Goal: Task Accomplishment & Management: Manage account settings

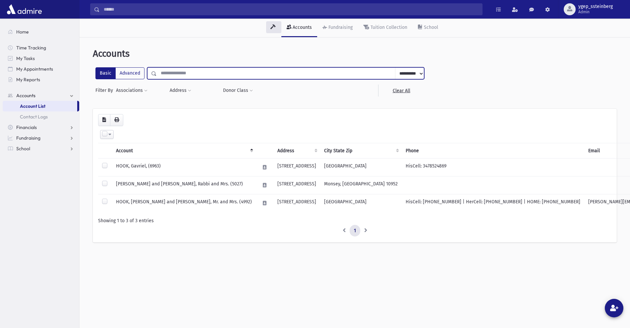
click at [166, 72] on input "text" at bounding box center [276, 73] width 239 height 12
type input "******"
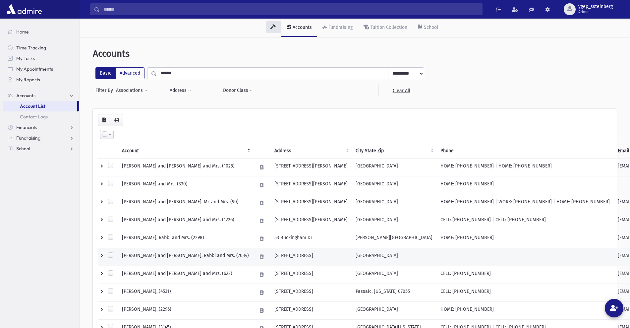
click at [158, 255] on td "CELNIK, Yitchok and Yaffa, Rabbi and Mrs. (7034)" at bounding box center [185, 257] width 135 height 18
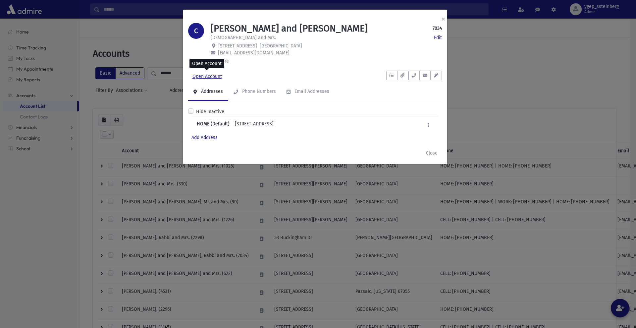
click at [221, 77] on link "Open Account" at bounding box center [207, 77] width 38 height 12
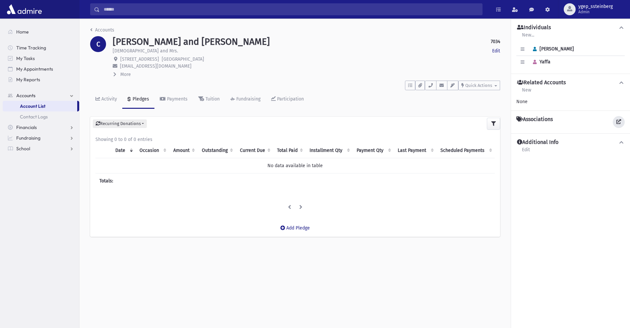
click at [619, 120] on icon at bounding box center [618, 121] width 5 height 5
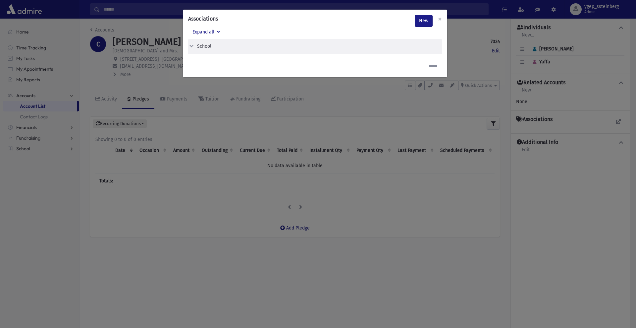
click at [213, 46] on button "School" at bounding box center [312, 46] width 249 height 7
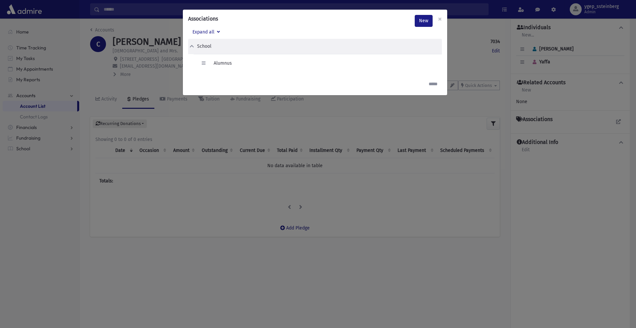
click at [165, 74] on div "Associations New × Expand all School Edit Delete Alumnus" at bounding box center [318, 164] width 636 height 328
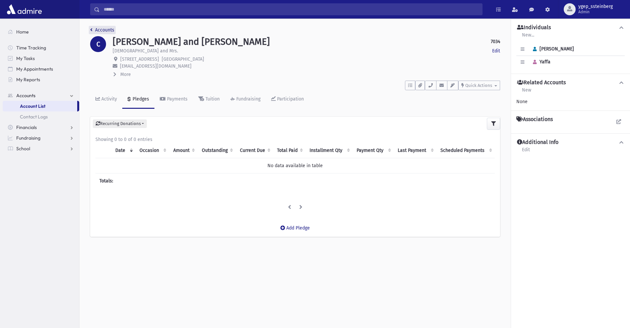
click at [98, 28] on link "Accounts" at bounding box center [102, 30] width 24 height 6
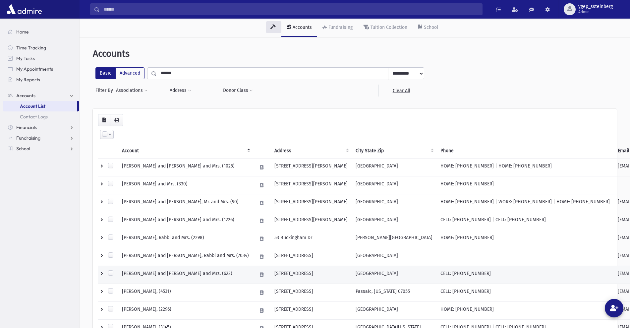
click at [164, 272] on td "CELNIK, Yitzchok and Sara, Rabbi and Mrs. (622)" at bounding box center [185, 275] width 135 height 18
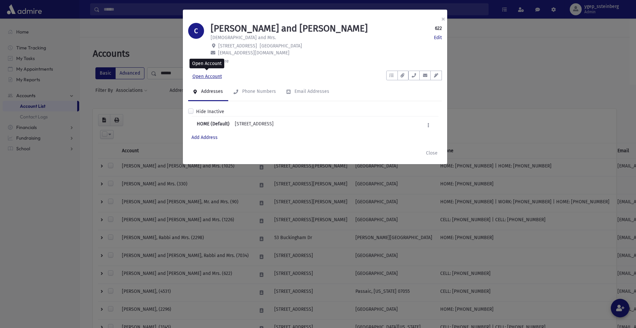
click at [205, 76] on link "Open Account" at bounding box center [207, 77] width 38 height 12
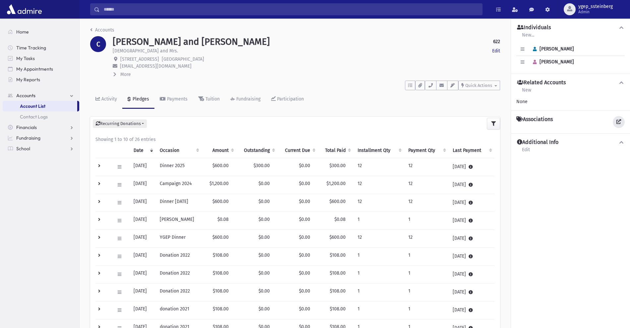
click at [621, 121] on link at bounding box center [619, 122] width 12 height 12
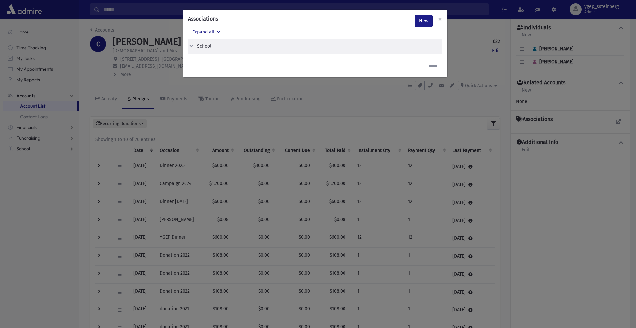
click at [204, 47] on div "School" at bounding box center [204, 46] width 14 height 7
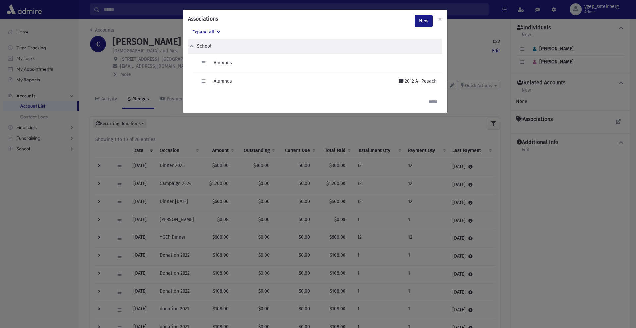
click at [167, 78] on div "Associations New × Expand all School Edit Delete Alumnus Edit Delete" at bounding box center [318, 164] width 636 height 328
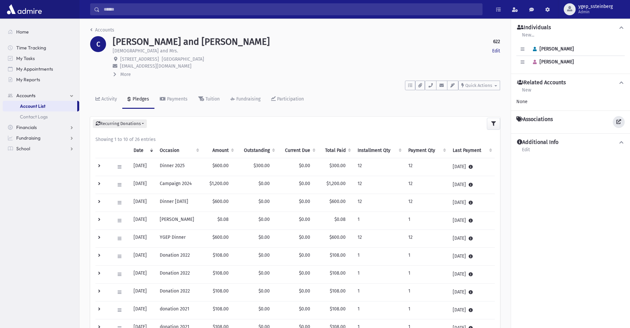
click at [616, 119] on link at bounding box center [619, 122] width 12 height 12
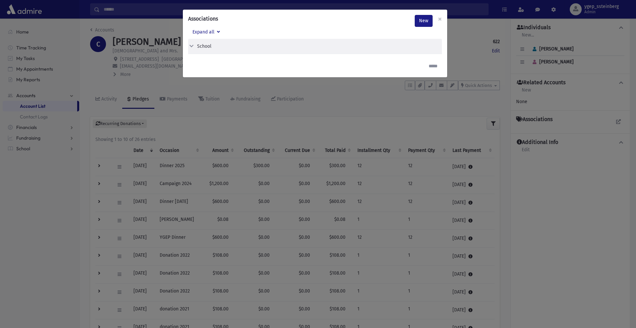
click at [219, 50] on div "School" at bounding box center [315, 46] width 254 height 15
click at [217, 48] on button "School" at bounding box center [312, 46] width 249 height 7
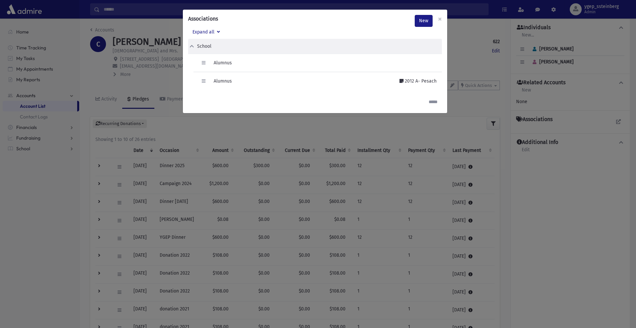
click at [167, 75] on div "Associations New × Expand all School Edit Delete Alumnus Edit Delete" at bounding box center [318, 164] width 636 height 328
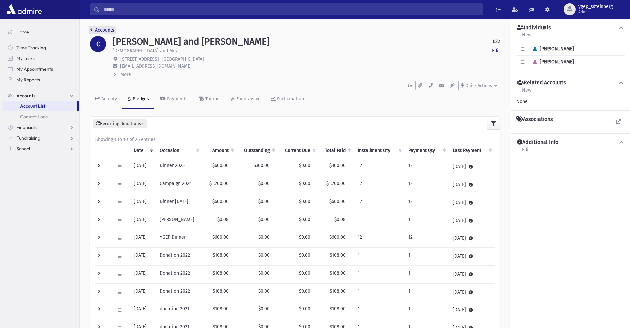
click at [104, 29] on link "Accounts" at bounding box center [102, 30] width 24 height 6
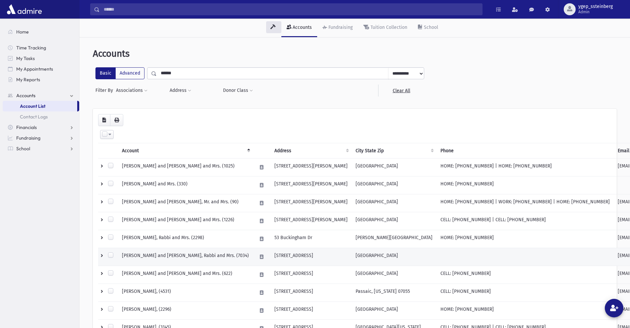
click at [179, 253] on td "CELNIK, Yitchok and Yaffa, Rabbi and Mrs. (7034)" at bounding box center [185, 257] width 135 height 18
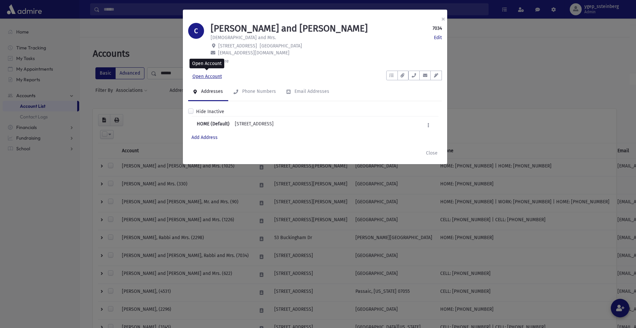
click at [207, 74] on link "Open Account" at bounding box center [207, 77] width 38 height 12
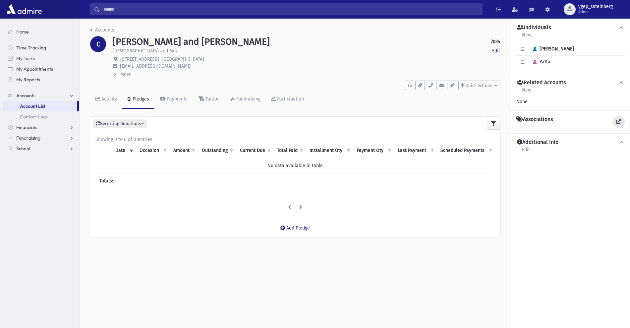
click at [622, 123] on link at bounding box center [619, 122] width 12 height 12
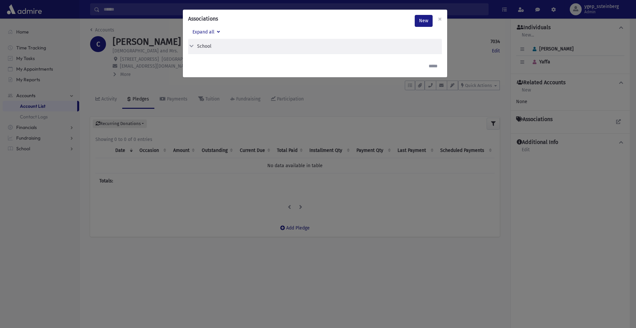
click at [207, 48] on div "School" at bounding box center [204, 46] width 14 height 7
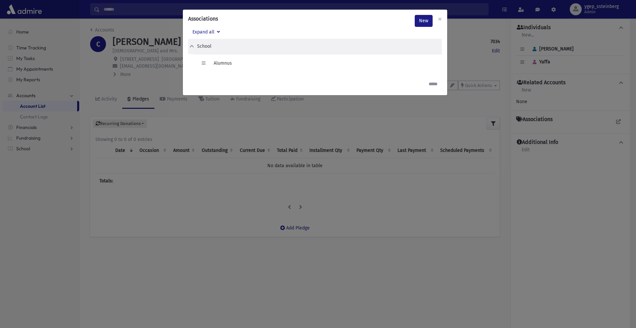
click at [171, 78] on div "Associations New × Expand all School Edit Delete Alumnus" at bounding box center [318, 164] width 636 height 328
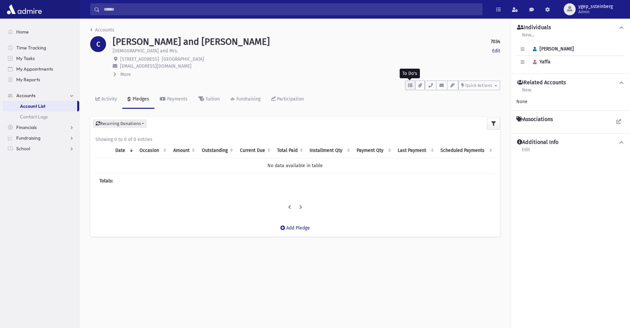
click at [413, 85] on button "button" at bounding box center [410, 86] width 10 height 10
click at [437, 126] on link "Show List" at bounding box center [445, 127] width 80 height 15
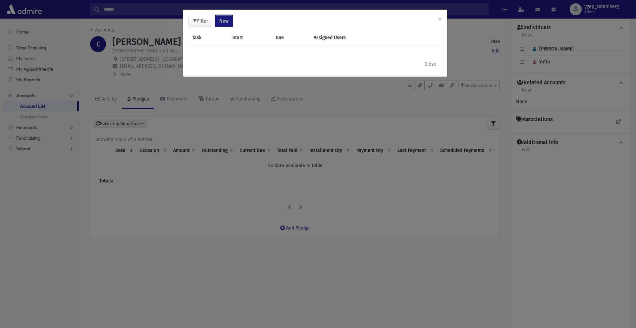
click at [221, 20] on span "New" at bounding box center [223, 21] width 9 height 6
click at [207, 39] on link "Task" at bounding box center [207, 39] width 53 height 12
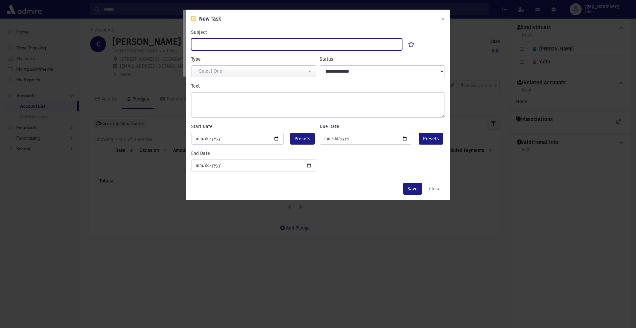
click at [215, 41] on input "Subject" at bounding box center [296, 44] width 211 height 12
type input "******"
click at [230, 60] on div "**********" at bounding box center [254, 67] width 129 height 22
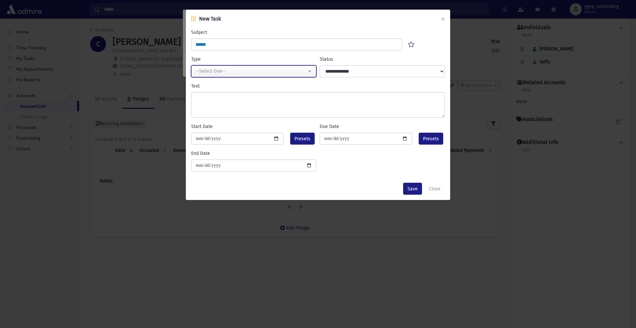
click at [222, 71] on div "--Select One--" at bounding box center [251, 71] width 111 height 7
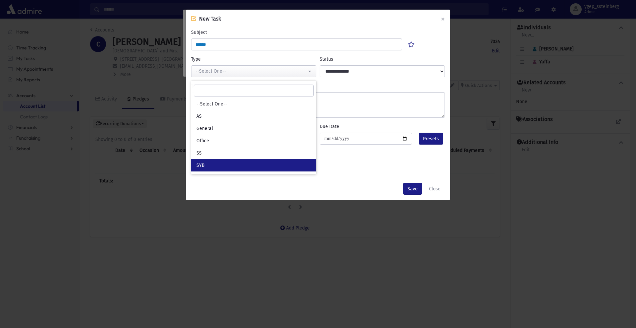
click at [224, 164] on link "SYB" at bounding box center [253, 165] width 125 height 12
select select "*"
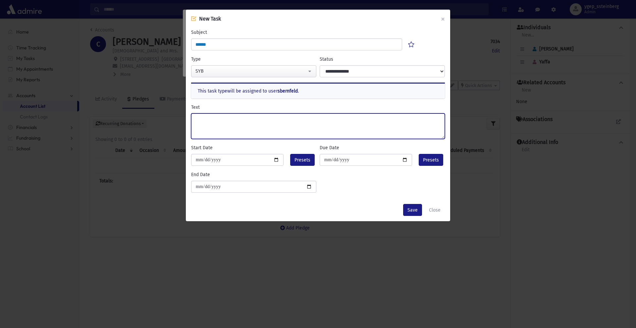
click at [218, 123] on textarea "Text" at bounding box center [318, 126] width 254 height 26
type textarea "*"
type textarea "**********"
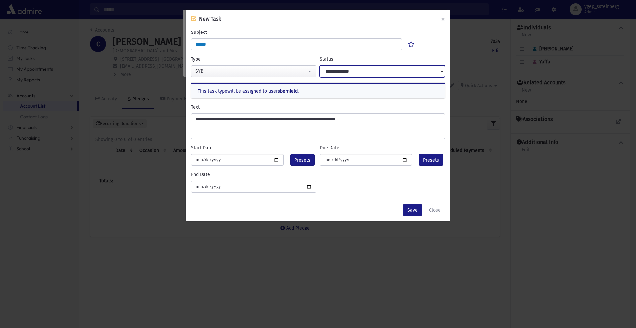
drag, startPoint x: 339, startPoint y: 70, endPoint x: 341, endPoint y: 75, distance: 5.2
click at [339, 70] on select "**********" at bounding box center [382, 71] width 125 height 12
select select "****"
click at [320, 65] on select "**********" at bounding box center [382, 71] width 125 height 12
click at [302, 160] on span "Presets" at bounding box center [303, 159] width 16 height 7
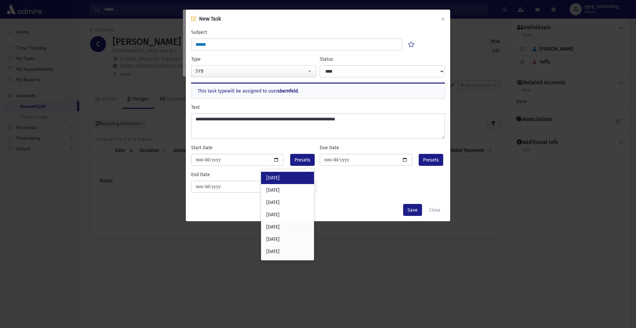
click at [285, 177] on div "Today" at bounding box center [287, 178] width 53 height 12
type input "**********"
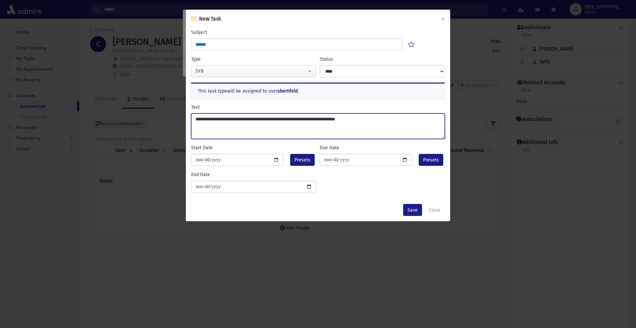
click at [256, 122] on textarea "**********" at bounding box center [318, 126] width 254 height 26
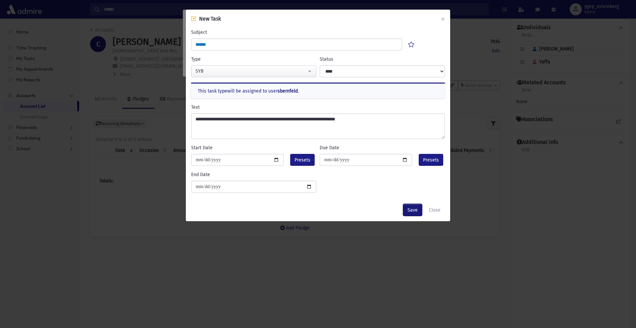
click at [412, 210] on button "Save" at bounding box center [412, 210] width 19 height 12
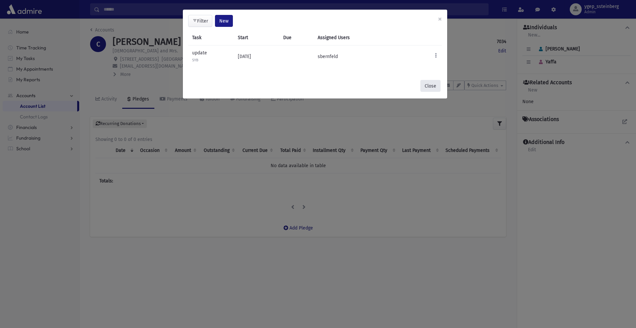
click at [433, 86] on button "Close" at bounding box center [431, 86] width 20 height 12
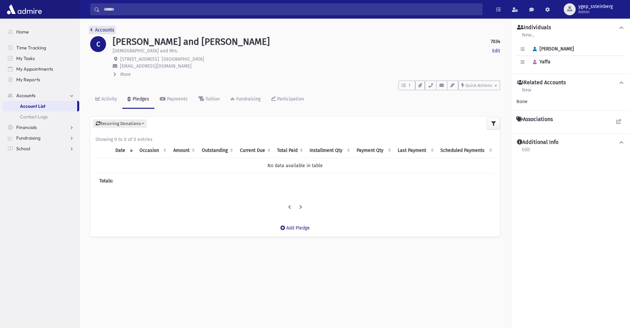
click at [102, 29] on link "Accounts" at bounding box center [102, 30] width 24 height 6
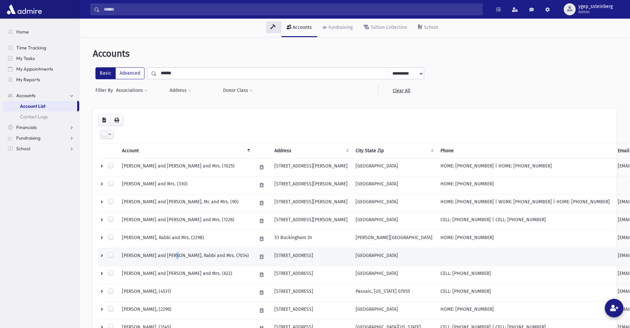
click at [172, 252] on td "[PERSON_NAME] and [PERSON_NAME], Rabbi and Mrs. (7034)" at bounding box center [185, 257] width 135 height 18
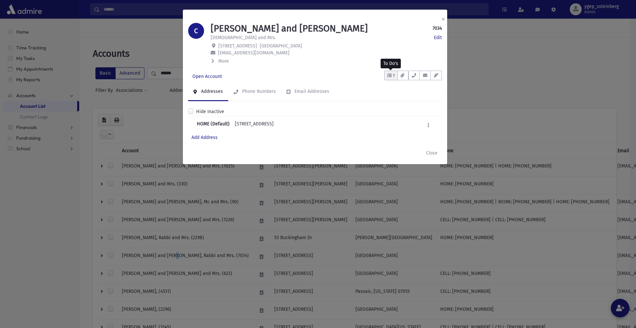
click at [388, 73] on icon "button" at bounding box center [389, 75] width 4 height 4
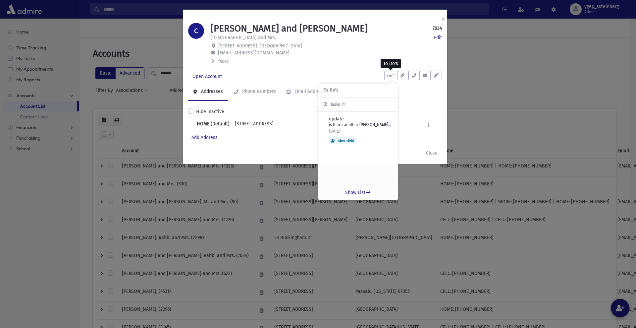
click at [344, 127] on p "is there another yitz celnik? association is alumni but we dont have zman came.…" at bounding box center [361, 125] width 64 height 6
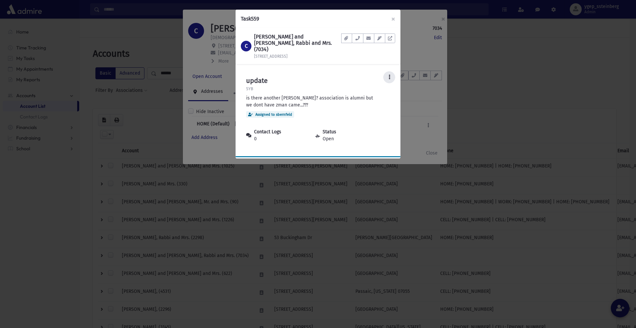
click at [391, 71] on button at bounding box center [389, 77] width 12 height 12
click at [374, 89] on link "Edit" at bounding box center [368, 95] width 53 height 12
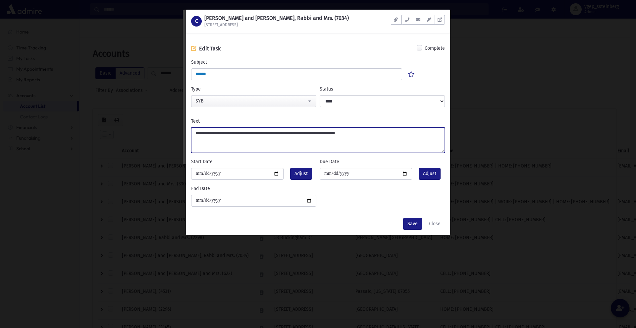
click at [252, 133] on textarea "**********" at bounding box center [318, 140] width 254 height 26
type textarea "**********"
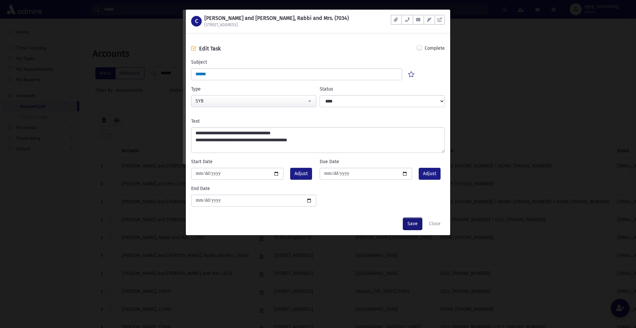
click at [413, 222] on button "Save" at bounding box center [412, 224] width 19 height 12
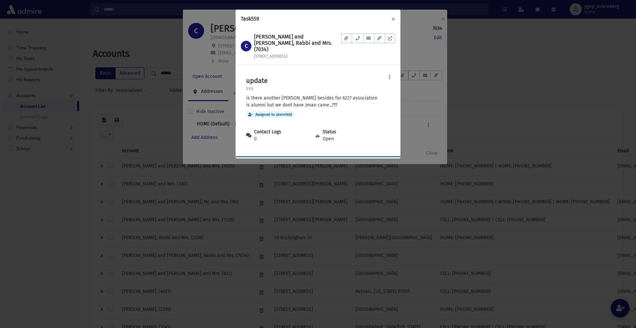
click at [392, 16] on button "×" at bounding box center [393, 19] width 15 height 19
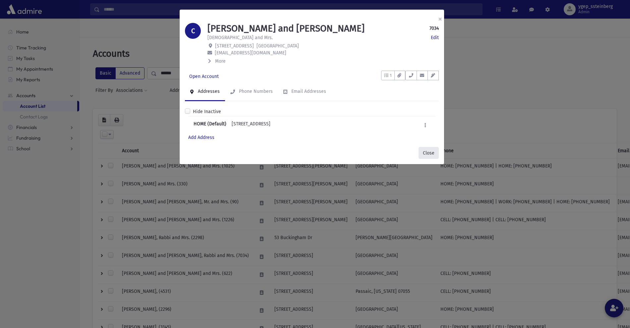
click at [428, 150] on button "Close" at bounding box center [429, 153] width 20 height 12
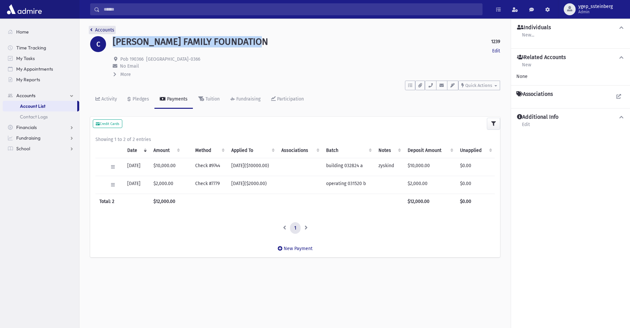
click at [108, 29] on link "Accounts" at bounding box center [102, 30] width 24 height 6
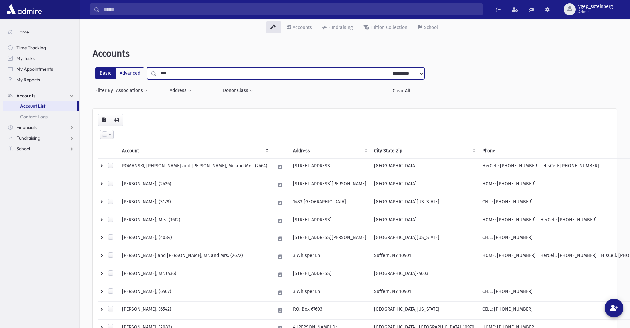
drag, startPoint x: 169, startPoint y: 72, endPoint x: 155, endPoint y: 70, distance: 14.3
click at [155, 70] on div "**********" at bounding box center [285, 73] width 277 height 12
type input "*****"
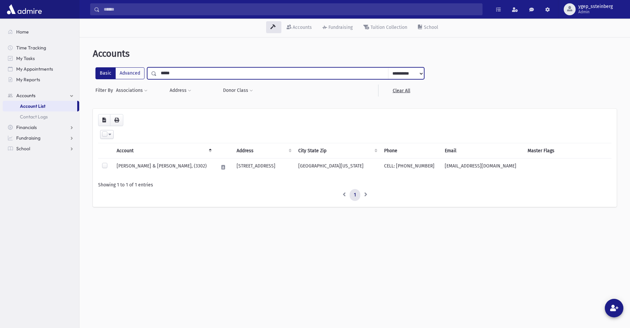
drag, startPoint x: 176, startPoint y: 72, endPoint x: 168, endPoint y: 72, distance: 8.0
click at [168, 72] on input "*****" at bounding box center [273, 73] width 232 height 12
type input "*****"
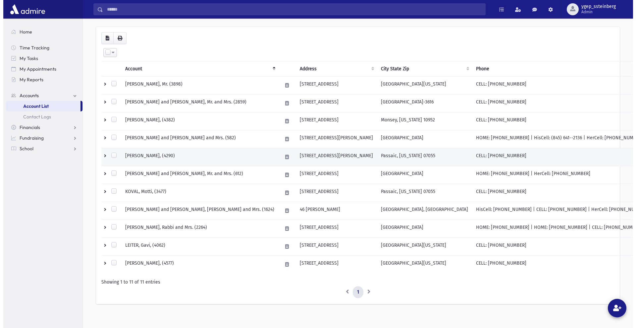
scroll to position [87, 0]
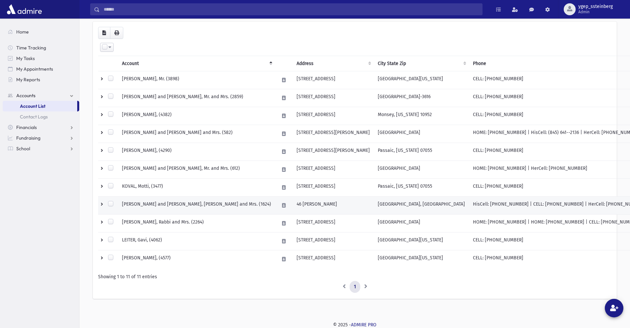
click at [164, 201] on td "[PERSON_NAME] and [PERSON_NAME], [PERSON_NAME] and Mrs. (1624)" at bounding box center [196, 206] width 157 height 18
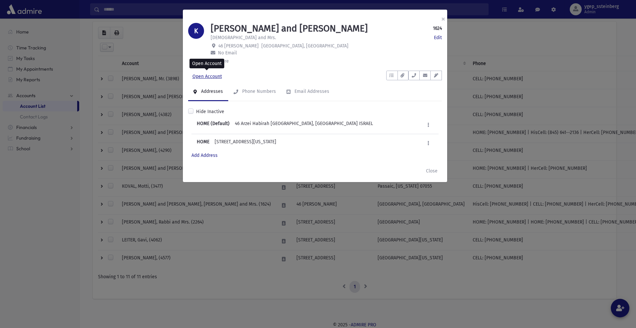
click at [217, 78] on link "Open Account" at bounding box center [207, 77] width 38 height 12
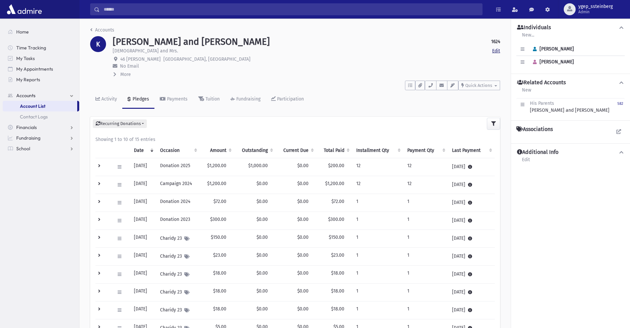
click at [496, 51] on link "Edit" at bounding box center [496, 50] width 8 height 7
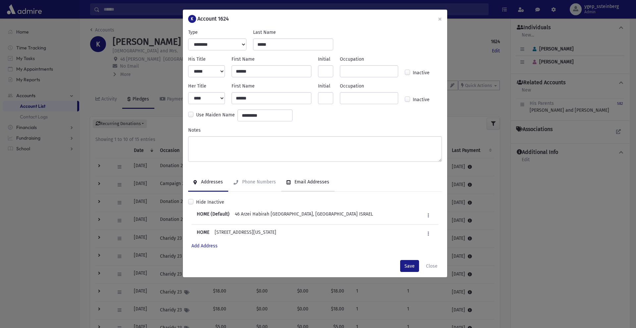
click at [301, 180] on div "Email Addresses" at bounding box center [311, 182] width 36 height 6
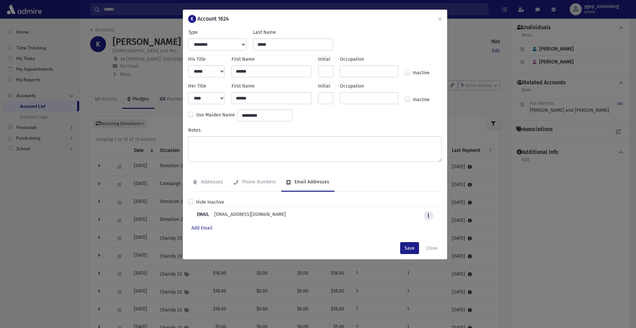
click at [429, 215] on icon at bounding box center [429, 215] width 2 height 4
click at [419, 243] on link "Mark as Default" at bounding box center [406, 245] width 53 height 12
click at [410, 247] on button "Save" at bounding box center [409, 248] width 19 height 12
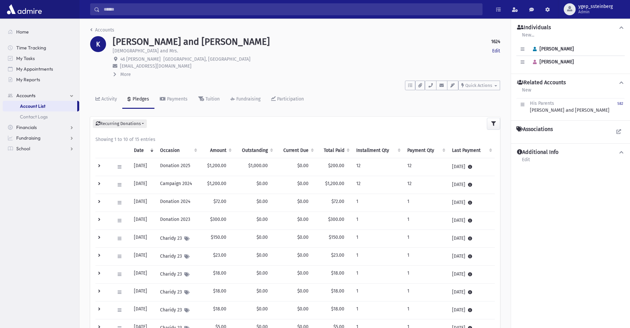
click at [114, 10] on input "Search" at bounding box center [291, 9] width 382 height 12
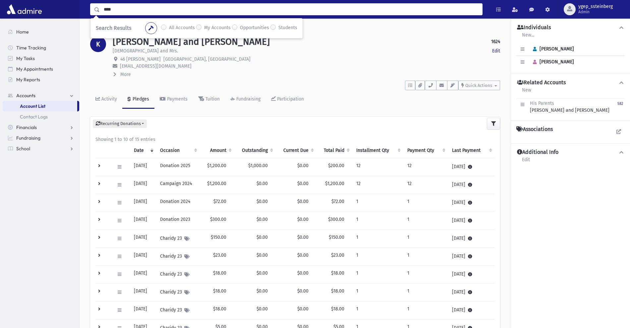
type input "****"
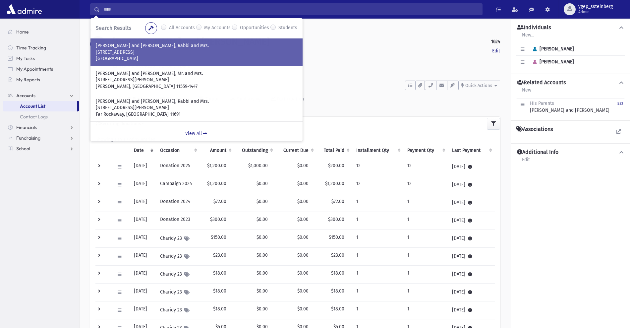
click at [156, 45] on p "ROSENMAN, Mordechai and Shani, Rabbi and Mrs." at bounding box center [196, 45] width 201 height 7
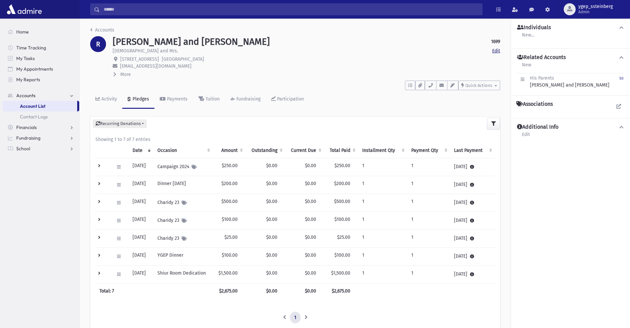
click at [498, 47] on link "Edit" at bounding box center [496, 50] width 8 height 7
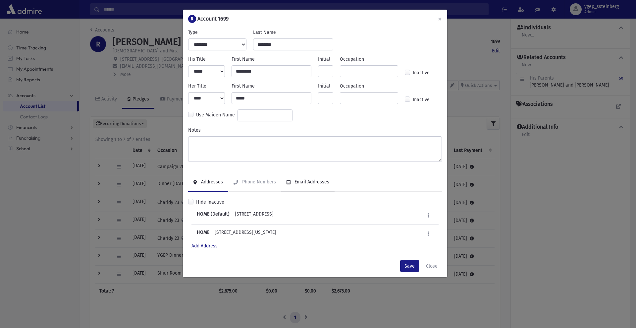
click at [300, 180] on div "Email Addresses" at bounding box center [311, 182] width 36 height 6
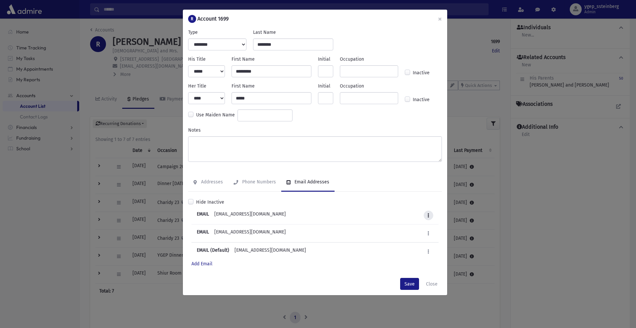
click at [425, 213] on button at bounding box center [429, 215] width 10 height 10
click at [405, 267] on link "Delete" at bounding box center [406, 269] width 53 height 12
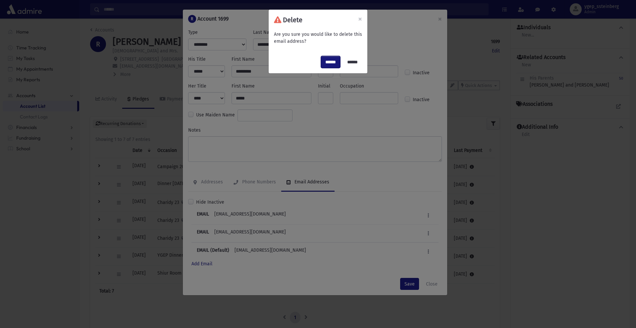
click at [324, 58] on input "******" at bounding box center [330, 62] width 19 height 12
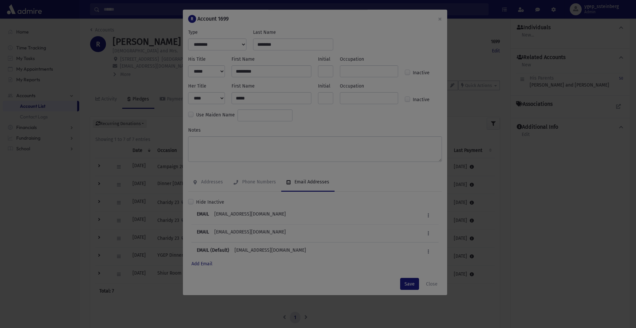
drag, startPoint x: 436, startPoint y: 280, endPoint x: 438, endPoint y: 283, distance: 3.6
click at [438, 283] on div at bounding box center [318, 164] width 636 height 328
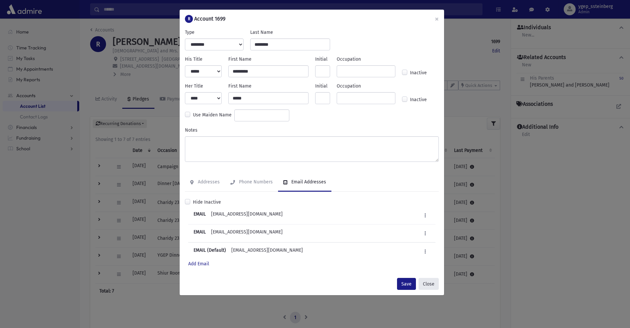
click at [433, 285] on button "Close" at bounding box center [429, 284] width 20 height 12
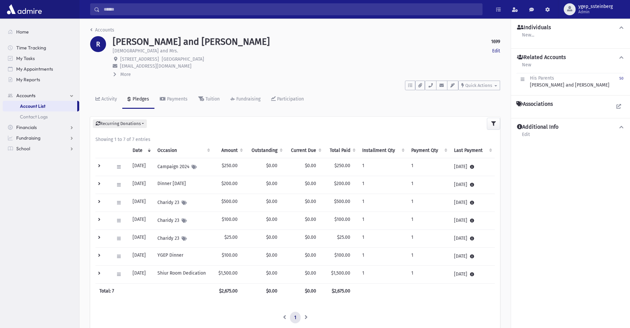
click at [122, 6] on input "Search" at bounding box center [291, 9] width 382 height 12
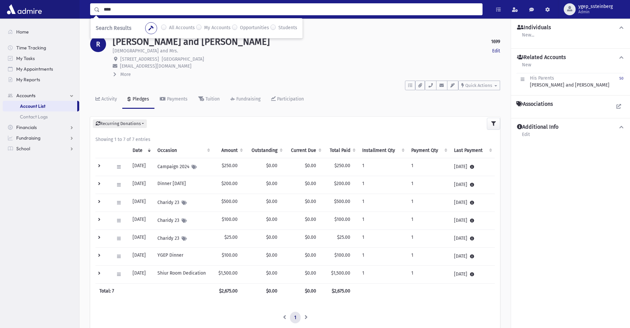
type input "****"
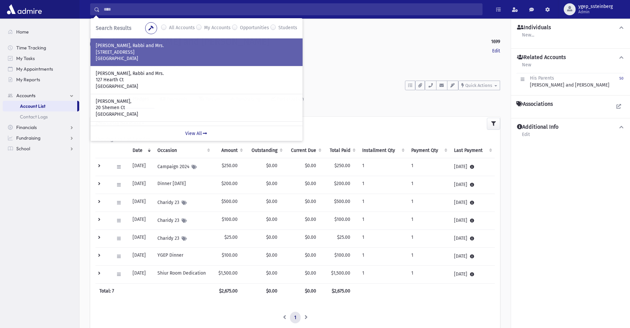
click at [119, 48] on p "[PERSON_NAME], Rabbi and Mrs." at bounding box center [196, 45] width 201 height 7
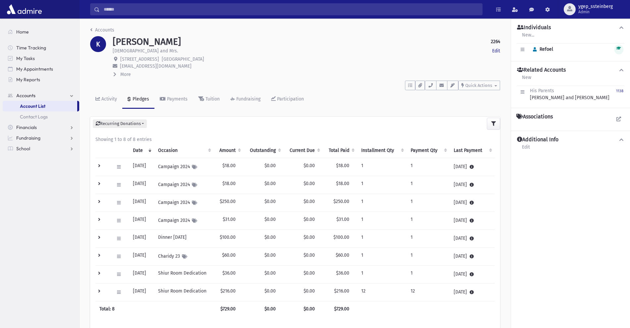
click at [496, 49] on link "Edit" at bounding box center [496, 50] width 8 height 7
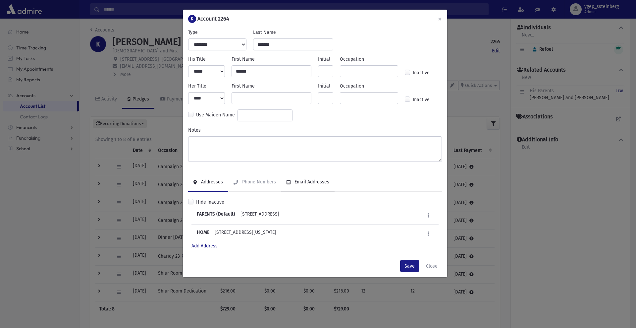
click at [310, 179] on div "Email Addresses" at bounding box center [311, 182] width 36 height 6
click at [430, 216] on button at bounding box center [429, 215] width 10 height 10
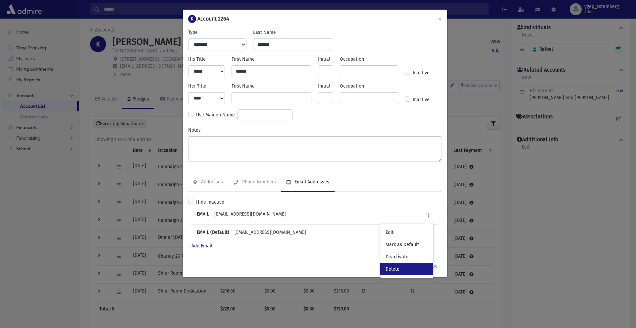
click at [405, 268] on link "Delete" at bounding box center [406, 269] width 53 height 12
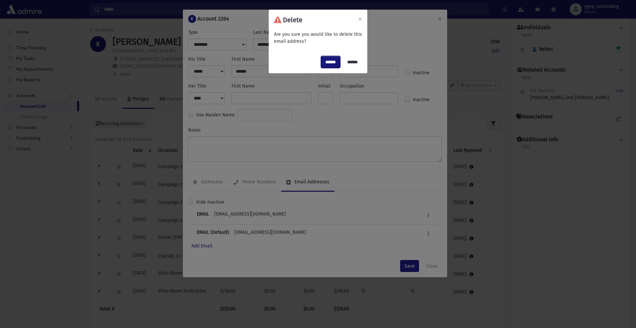
click at [328, 60] on input "******" at bounding box center [330, 62] width 19 height 12
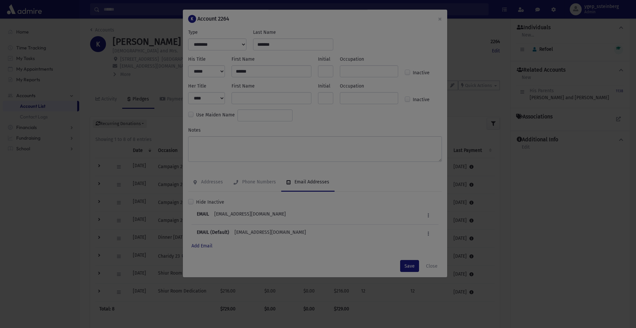
click at [431, 265] on div at bounding box center [318, 164] width 636 height 328
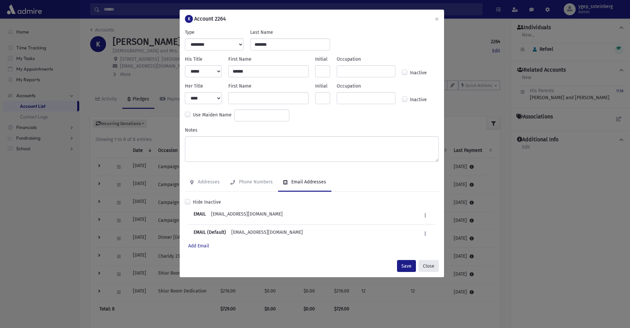
click at [431, 265] on button "Close" at bounding box center [429, 266] width 20 height 12
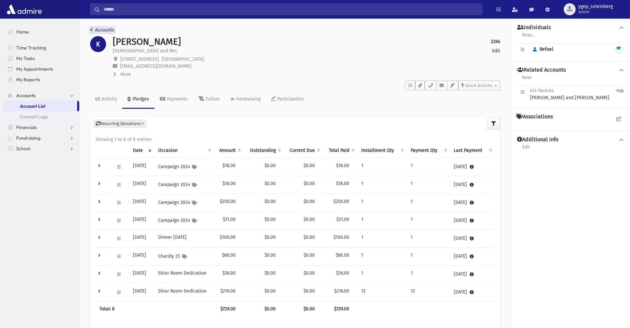
click at [107, 31] on link "Accounts" at bounding box center [102, 30] width 24 height 6
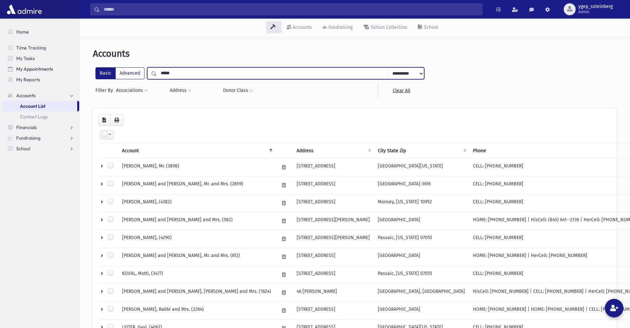
drag, startPoint x: 184, startPoint y: 73, endPoint x: 53, endPoint y: 66, distance: 130.4
click at [53, 66] on div "Search Results All Accounts" at bounding box center [315, 207] width 630 height 415
type input "*****"
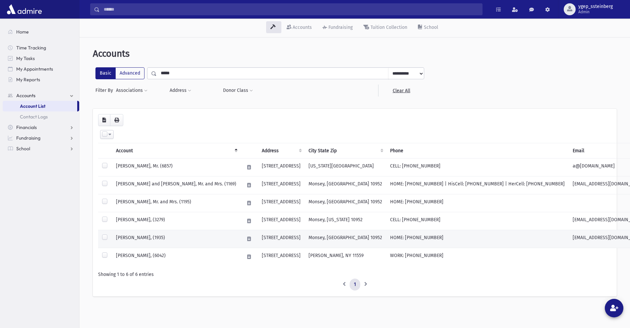
click at [145, 237] on td "[PERSON_NAME], (1935)" at bounding box center [176, 239] width 128 height 18
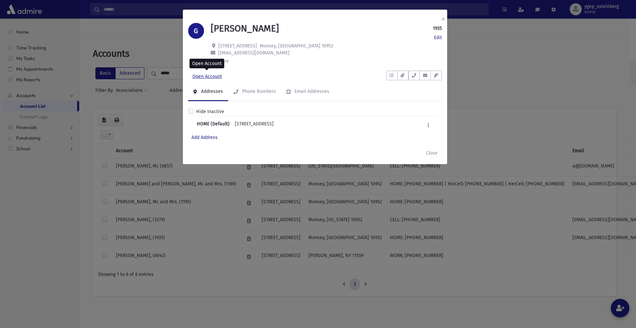
click at [214, 78] on link "Open Account" at bounding box center [207, 77] width 38 height 12
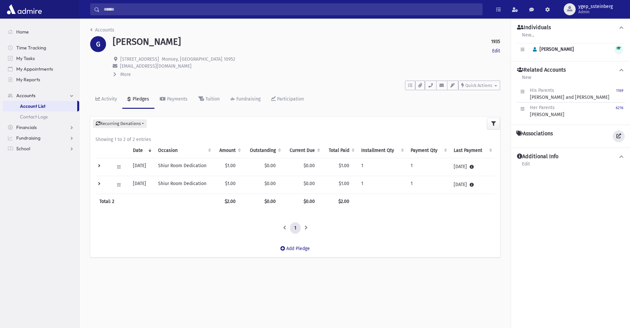
click at [616, 136] on icon at bounding box center [618, 136] width 5 height 5
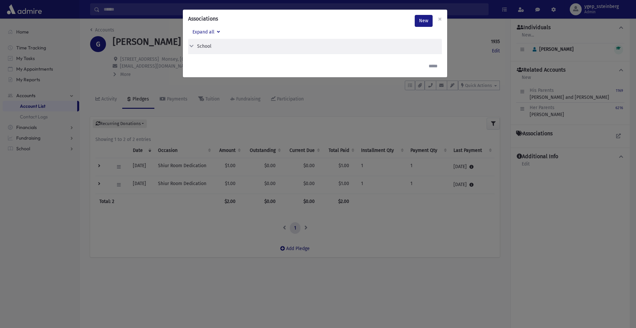
click at [213, 44] on button "School" at bounding box center [312, 46] width 249 height 7
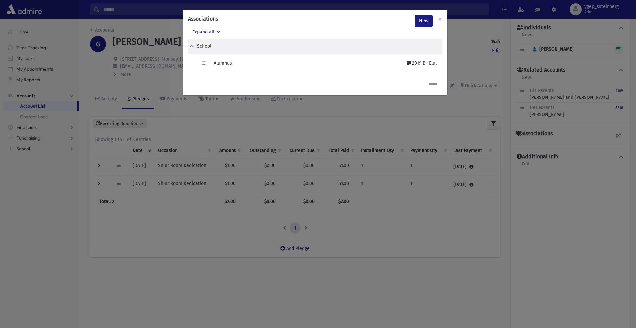
click at [164, 78] on div "Associations New × Expand all School Edit Delete Alumnus" at bounding box center [318, 164] width 636 height 328
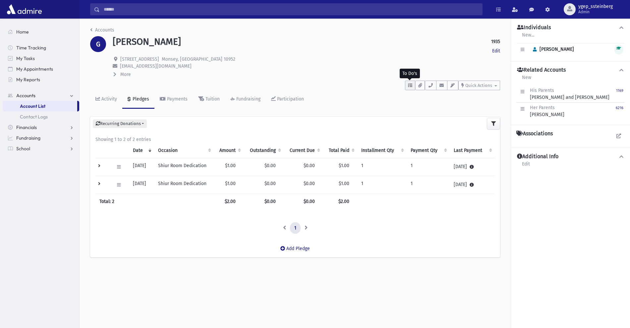
click at [410, 85] on icon "button" at bounding box center [410, 85] width 4 height 4
click at [443, 125] on link "Show List" at bounding box center [445, 127] width 80 height 15
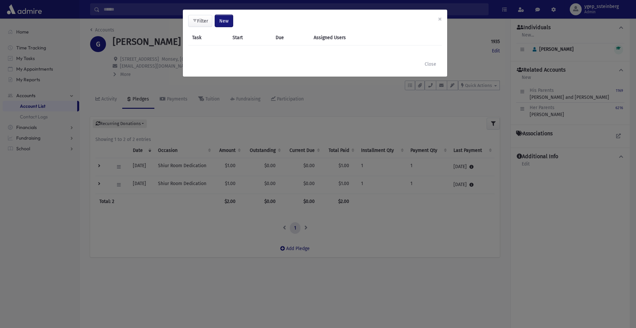
click at [226, 19] on span "New" at bounding box center [223, 21] width 9 height 6
click at [203, 38] on link "Task" at bounding box center [207, 39] width 53 height 12
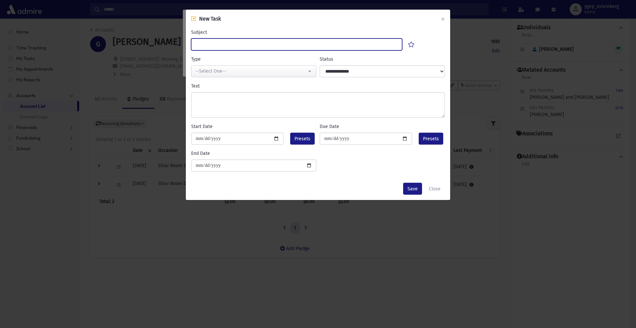
click at [226, 46] on input "Subject" at bounding box center [296, 44] width 211 height 12
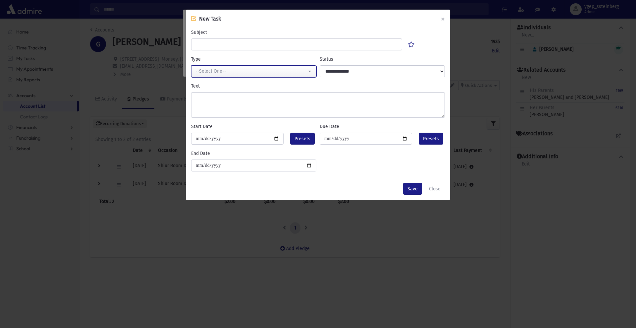
click at [223, 71] on div "--Select One--" at bounding box center [251, 71] width 111 height 7
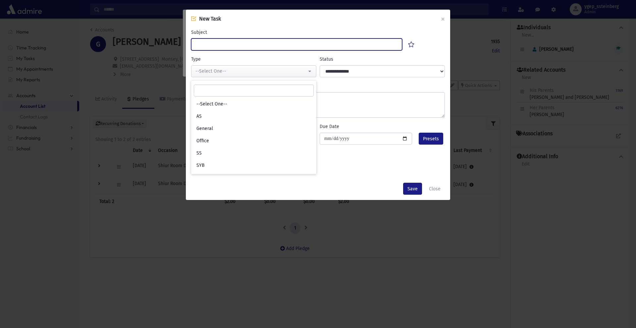
click at [216, 40] on input "Subject" at bounding box center [296, 44] width 211 height 12
type input "******"
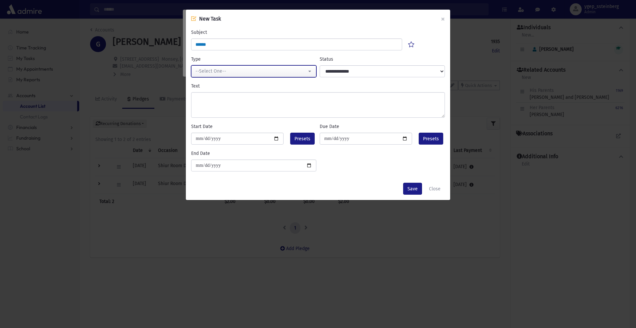
click at [230, 72] on div "--Select One--" at bounding box center [251, 71] width 111 height 7
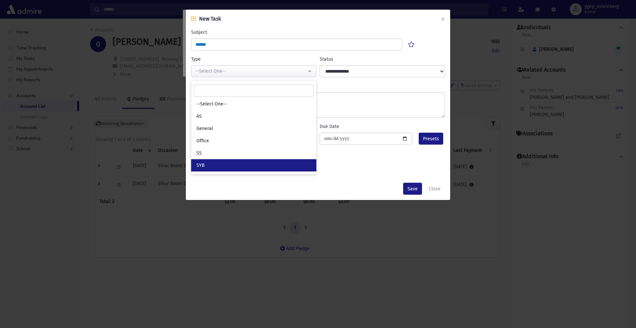
drag, startPoint x: 226, startPoint y: 164, endPoint x: 245, endPoint y: 137, distance: 33.2
click at [227, 164] on link "SYB" at bounding box center [253, 165] width 125 height 12
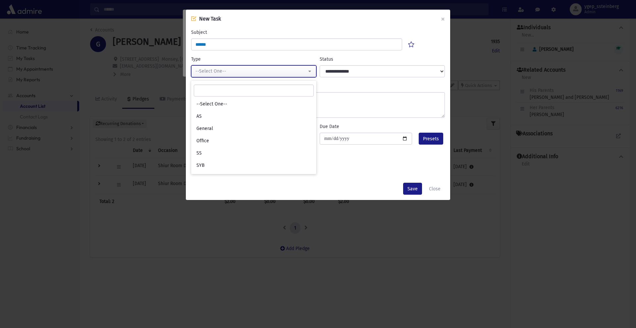
select select "*"
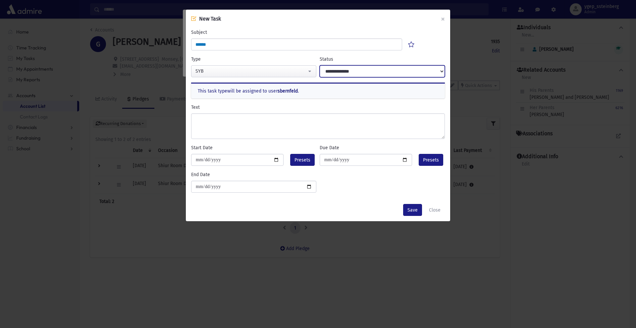
click at [337, 72] on select "**********" at bounding box center [382, 71] width 125 height 12
select select "****"
click at [320, 65] on select "**********" at bounding box center [382, 71] width 125 height 12
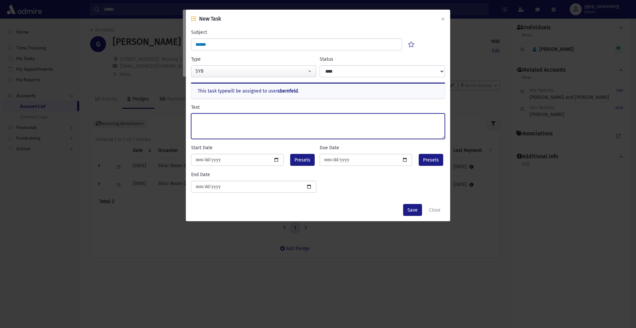
click at [225, 124] on textarea "Text" at bounding box center [318, 126] width 254 height 26
type textarea "**********"
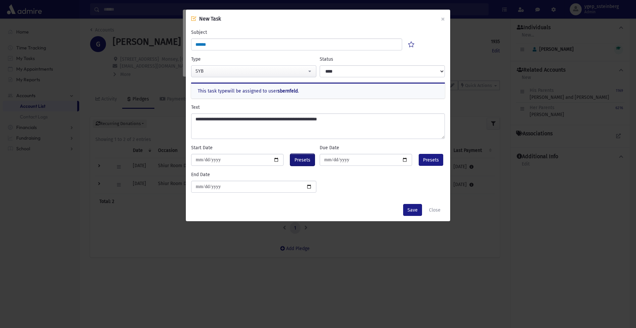
click at [298, 156] on span "Presets" at bounding box center [303, 159] width 16 height 7
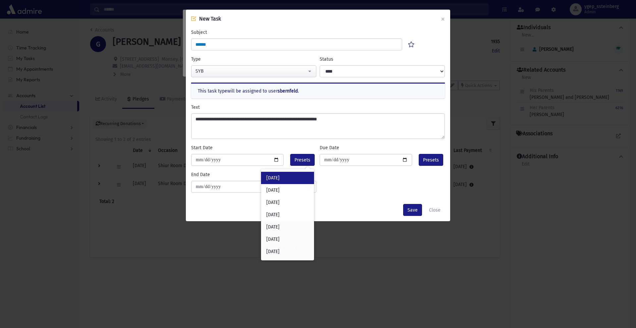
click at [285, 179] on div "Today" at bounding box center [287, 178] width 53 height 12
type input "**********"
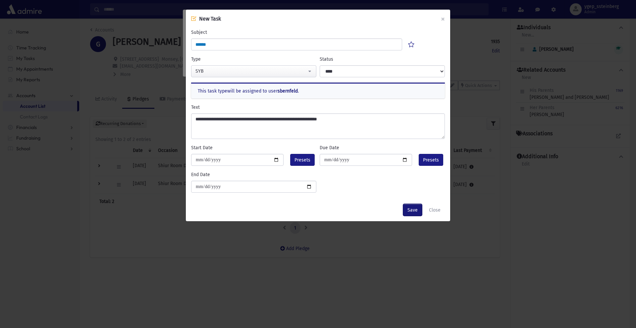
click at [414, 208] on button "Save" at bounding box center [412, 210] width 19 height 12
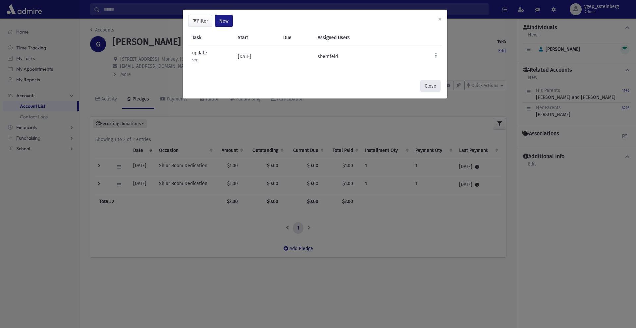
click at [428, 85] on button "Close" at bounding box center [431, 86] width 20 height 12
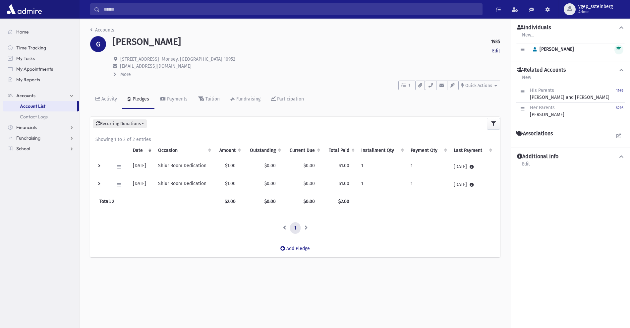
click at [495, 50] on link "Edit" at bounding box center [496, 50] width 8 height 7
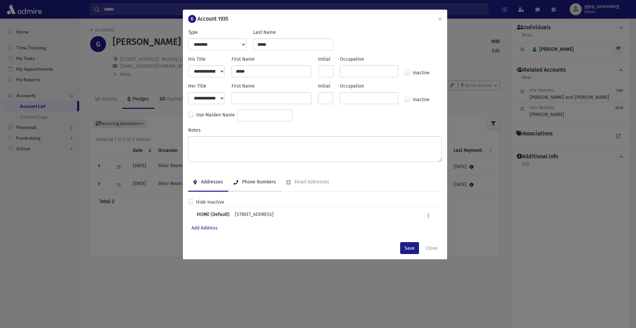
drag, startPoint x: 262, startPoint y: 179, endPoint x: 267, endPoint y: 180, distance: 5.3
click at [262, 180] on div "Phone Numbers" at bounding box center [258, 182] width 35 height 6
click at [303, 180] on div "Email Addresses" at bounding box center [311, 182] width 36 height 6
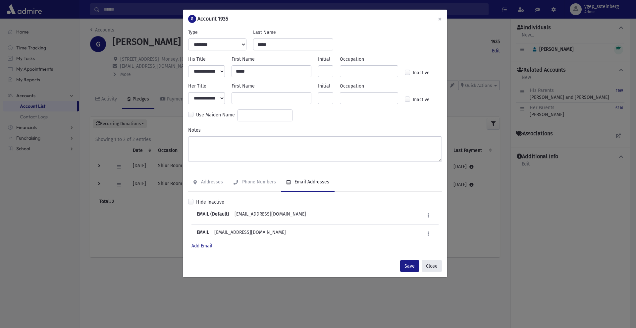
click at [431, 265] on button "Close" at bounding box center [432, 266] width 20 height 12
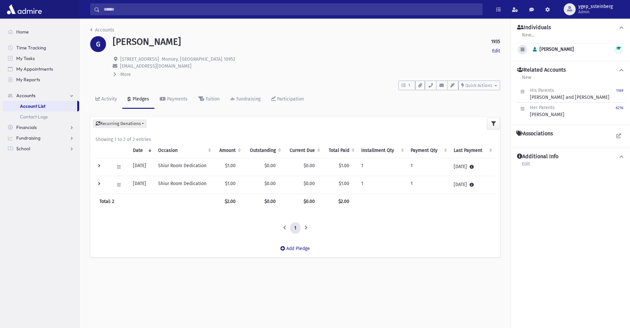
click at [522, 50] on icon "button" at bounding box center [523, 49] width 4 height 4
click at [528, 64] on link "Edit Individual" at bounding box center [544, 66] width 53 height 12
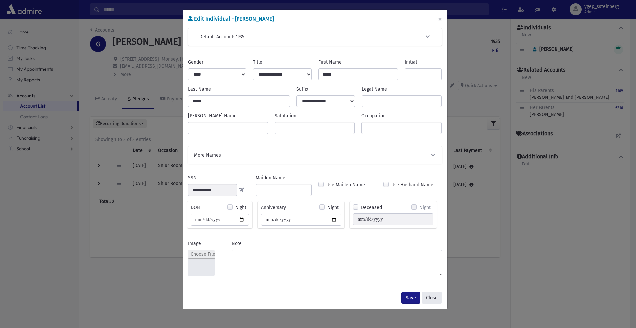
click at [431, 295] on button "Close" at bounding box center [432, 298] width 20 height 12
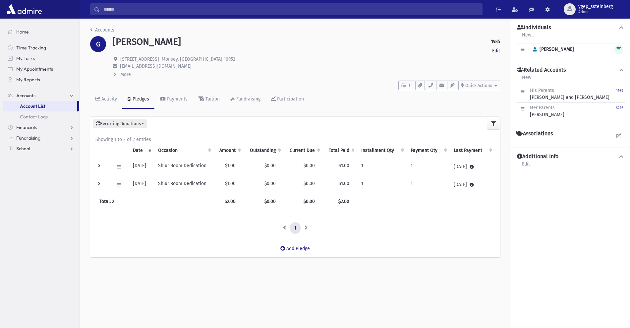
click at [496, 49] on link "Edit" at bounding box center [496, 50] width 8 height 7
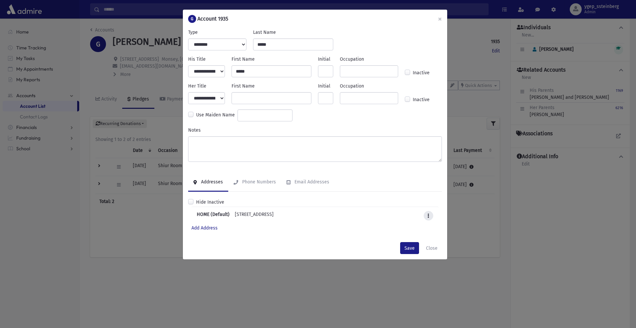
click at [428, 214] on icon at bounding box center [429, 215] width 2 height 4
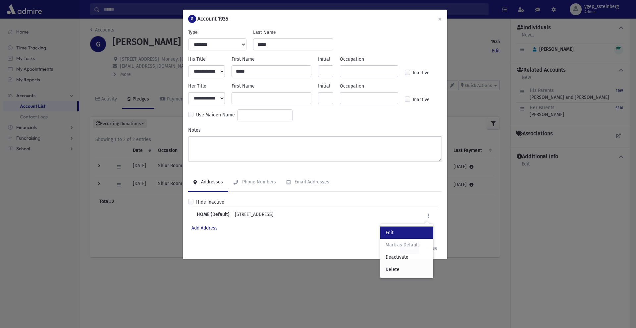
click at [402, 229] on link "Edit" at bounding box center [406, 232] width 53 height 12
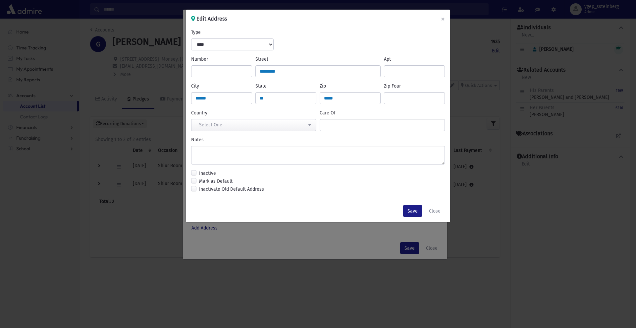
select select "******"
click at [437, 212] on button "Close" at bounding box center [435, 211] width 20 height 12
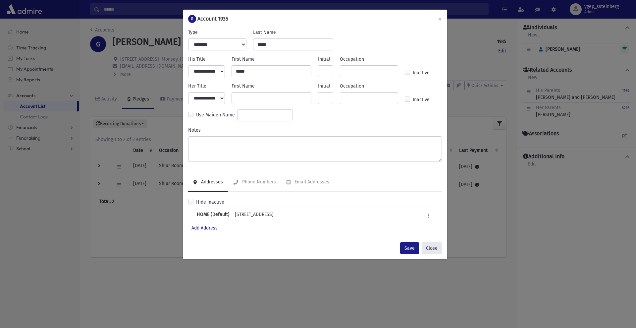
click at [429, 247] on button "Close" at bounding box center [432, 248] width 20 height 12
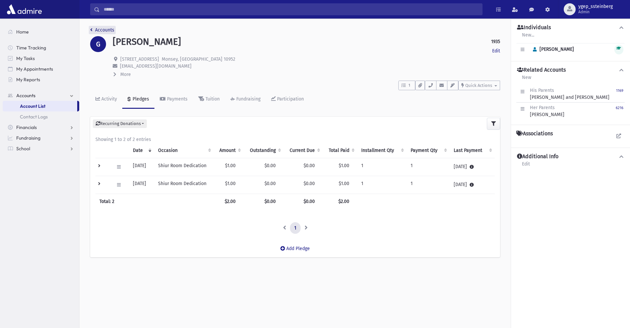
click at [99, 27] on link "Accounts" at bounding box center [102, 30] width 24 height 6
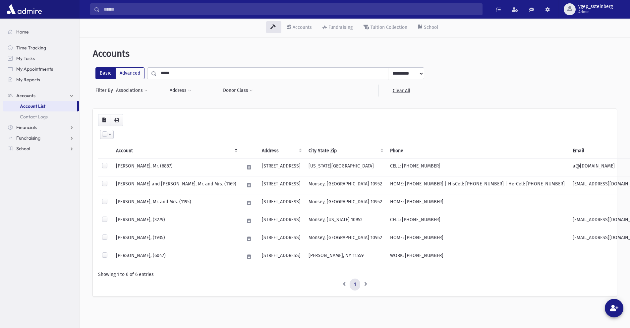
drag, startPoint x: 137, startPoint y: 68, endPoint x: 125, endPoint y: 62, distance: 14.1
click at [125, 62] on div "**********" at bounding box center [354, 175] width 545 height 271
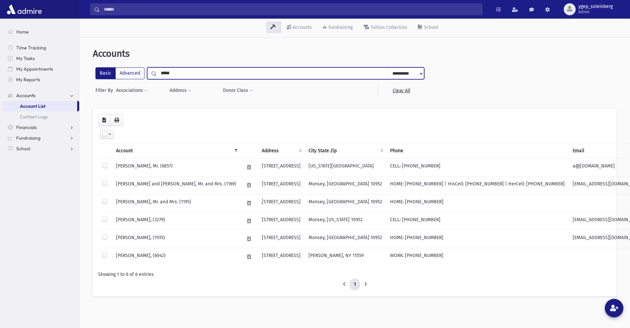
type input "*****"
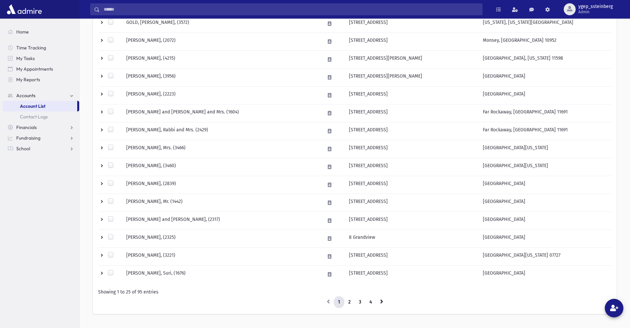
scroll to position [338, 0]
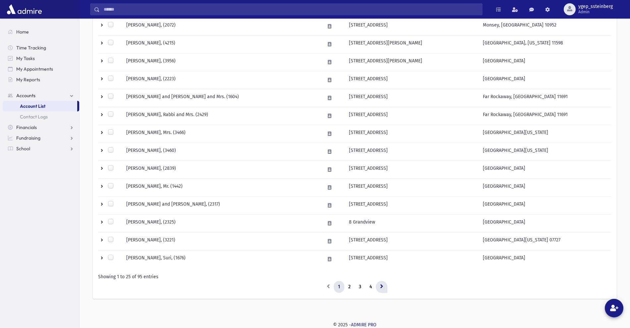
click at [381, 287] on icon at bounding box center [381, 286] width 3 height 5
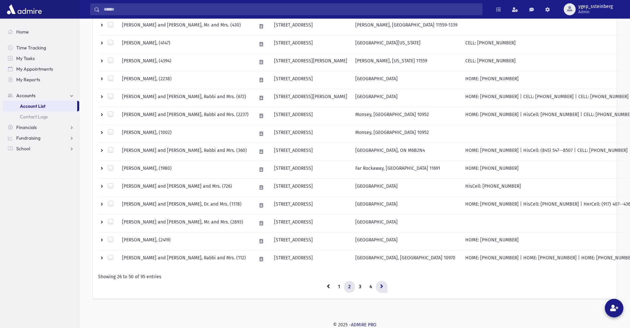
click at [381, 287] on icon at bounding box center [381, 286] width 3 height 5
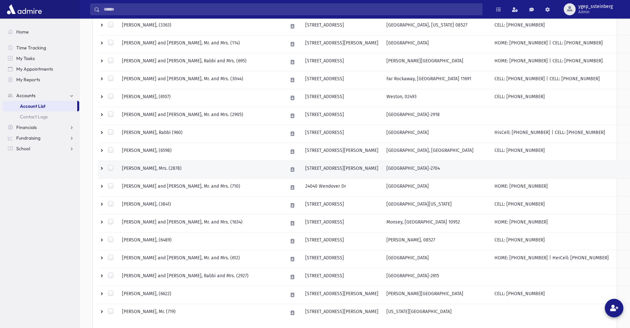
scroll to position [269, 0]
